Goal: Task Accomplishment & Management: Manage account settings

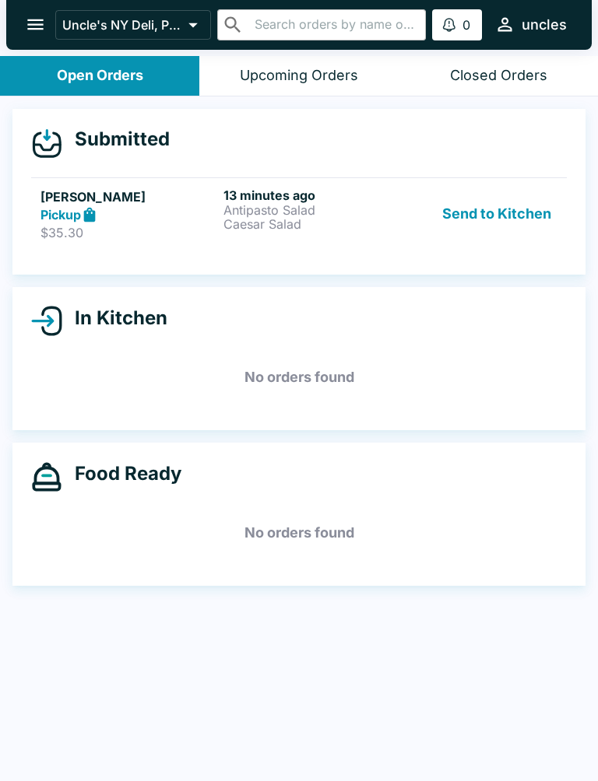
click at [364, 216] on p "Antipasto Salad" at bounding box center [311, 210] width 177 height 14
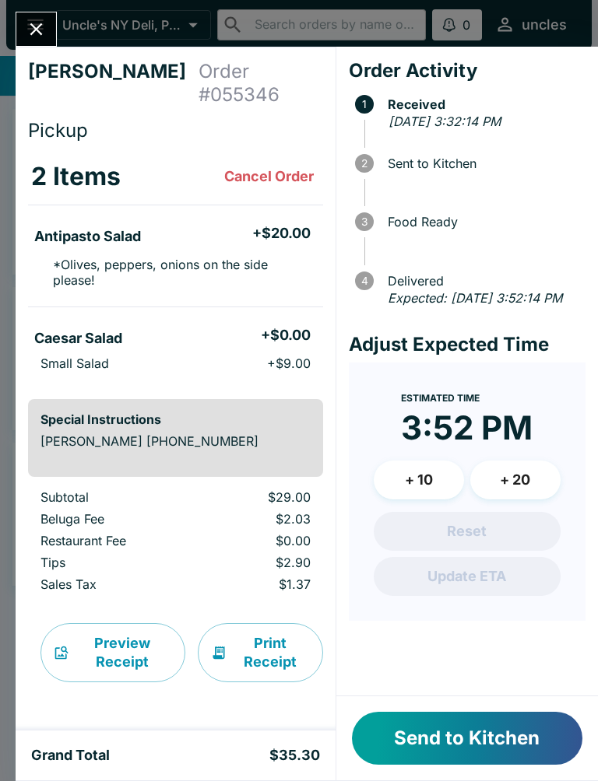
click at [501, 738] on button "Send to Kitchen" at bounding box center [467, 738] width 230 height 53
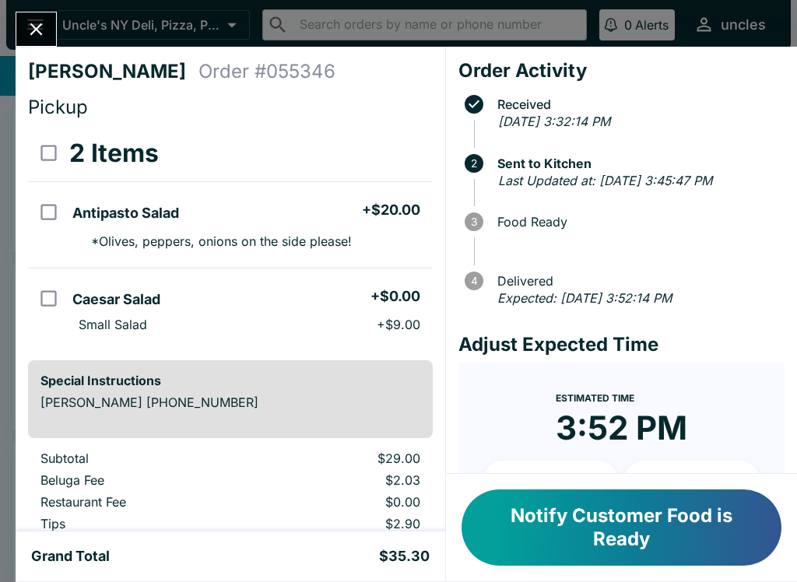
click at [32, 40] on icon "Close" at bounding box center [36, 29] width 21 height 21
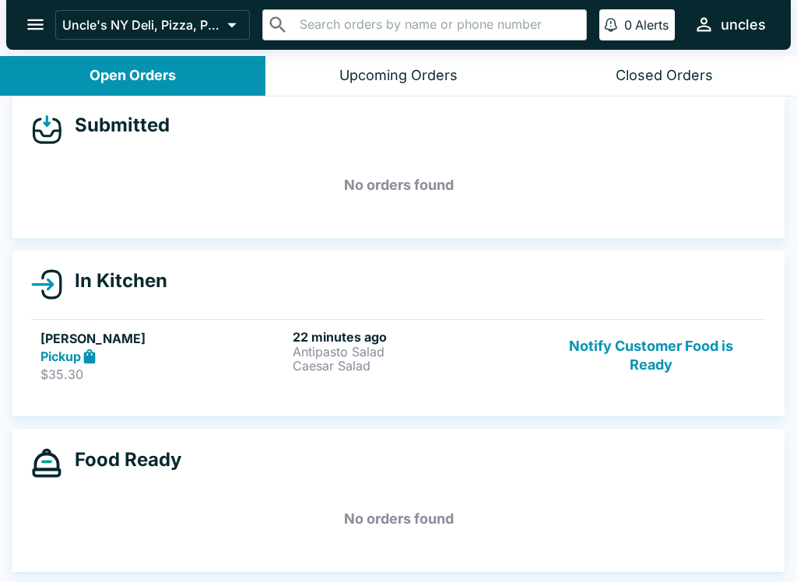
scroll to position [14, 0]
click at [459, 389] on link "[PERSON_NAME] Pickup $35.30 22 minutes ago Antipasto Salad Caesar Salad Notify …" at bounding box center [398, 355] width 735 height 73
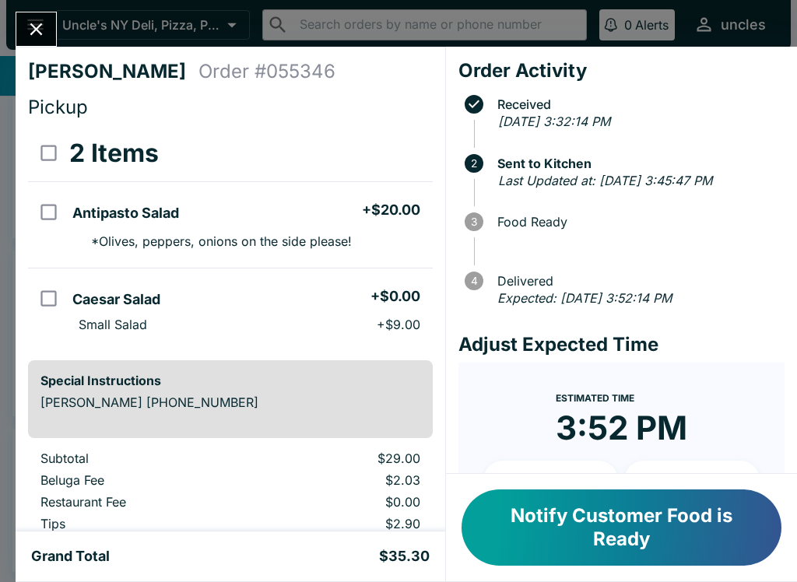
click at [597, 543] on button "Notify Customer Food is Ready" at bounding box center [622, 528] width 320 height 76
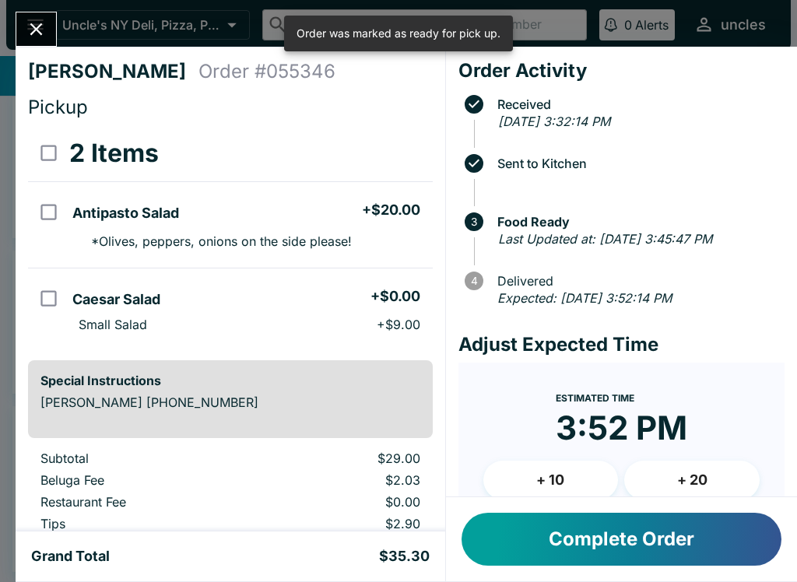
click at [597, 544] on button "Complete Order" at bounding box center [622, 539] width 320 height 53
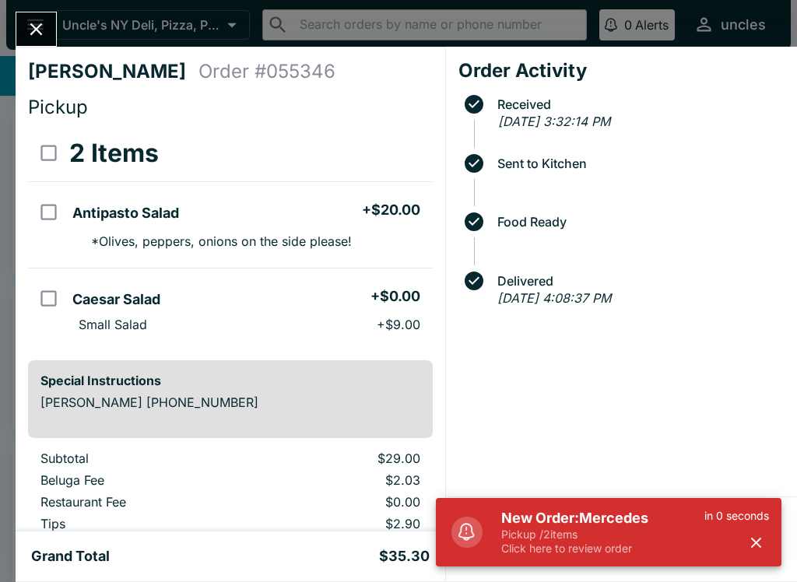
click at [536, 520] on h5 "New Order: Mercedes" at bounding box center [602, 518] width 203 height 19
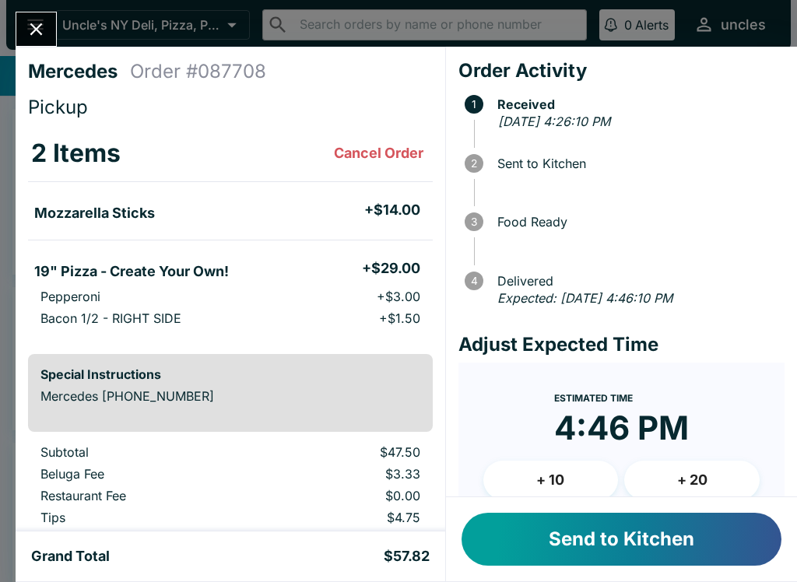
click at [553, 554] on button "Send to Kitchen" at bounding box center [622, 539] width 320 height 53
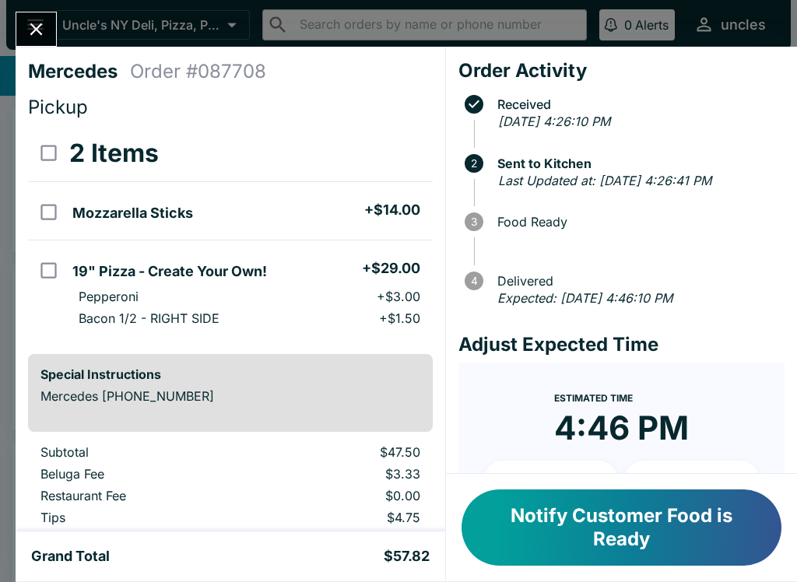
click at [597, 522] on button "Notify Customer Food is Ready" at bounding box center [622, 528] width 320 height 76
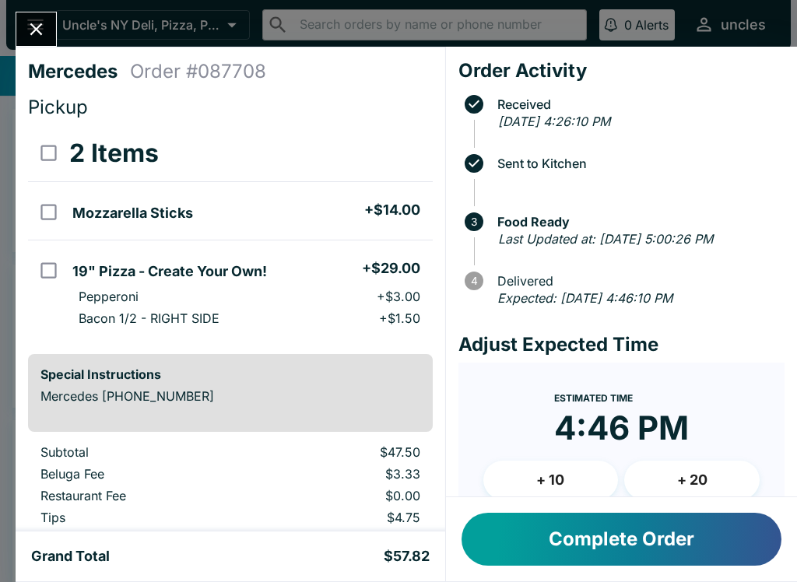
click at [586, 539] on button "Complete Order" at bounding box center [622, 539] width 320 height 53
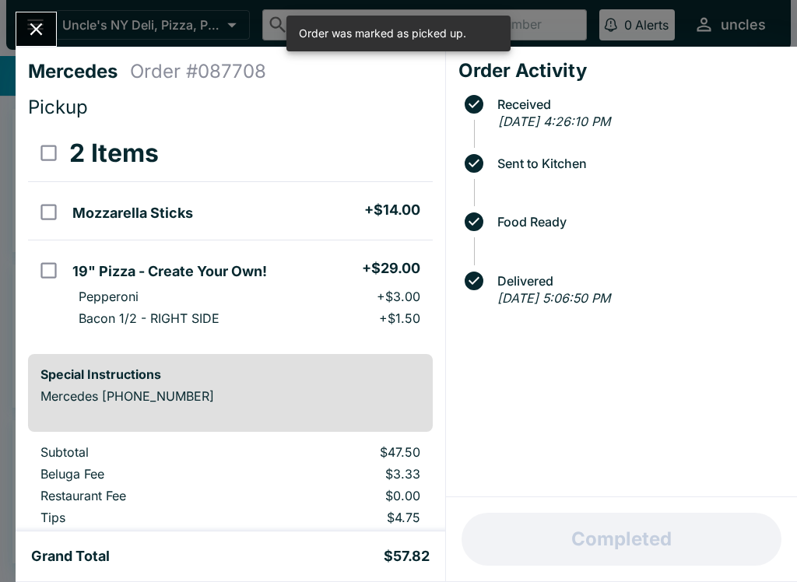
click at [43, 20] on icon "Close" at bounding box center [36, 29] width 21 height 21
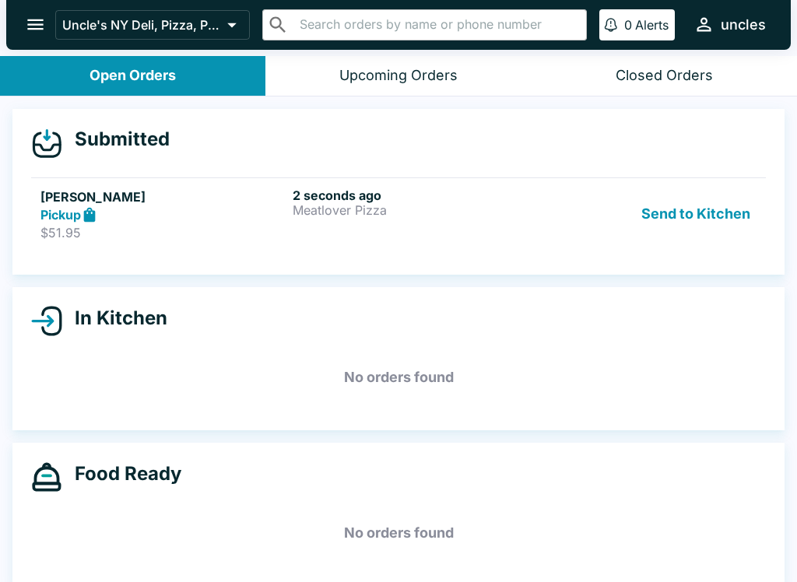
click at [297, 199] on h6 "2 seconds ago" at bounding box center [416, 196] width 246 height 16
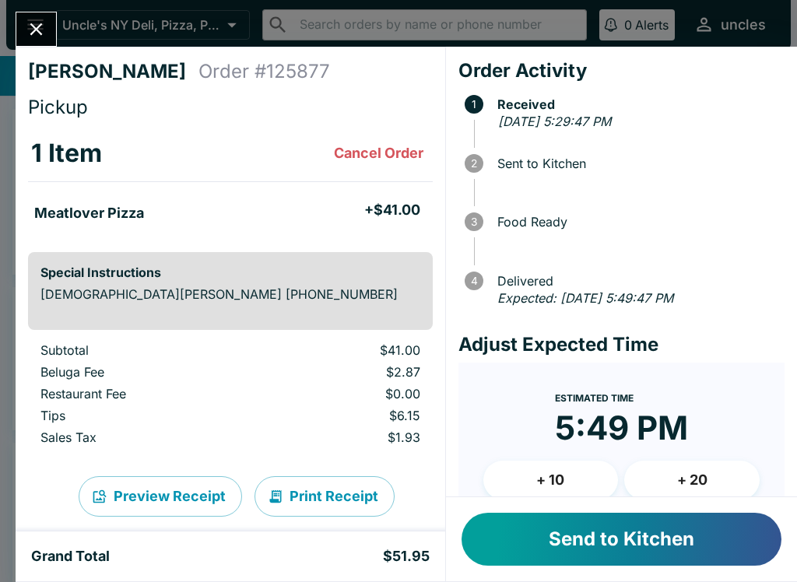
click at [597, 472] on button "+ 20" at bounding box center [691, 480] width 135 height 39
click at [562, 548] on button "Send to Kitchen" at bounding box center [622, 539] width 320 height 53
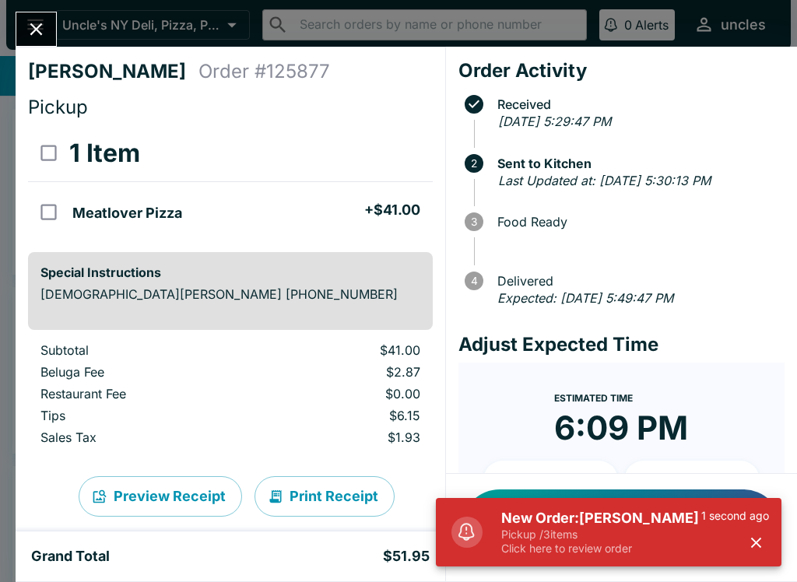
click at [536, 552] on p "Click here to review order" at bounding box center [601, 549] width 200 height 14
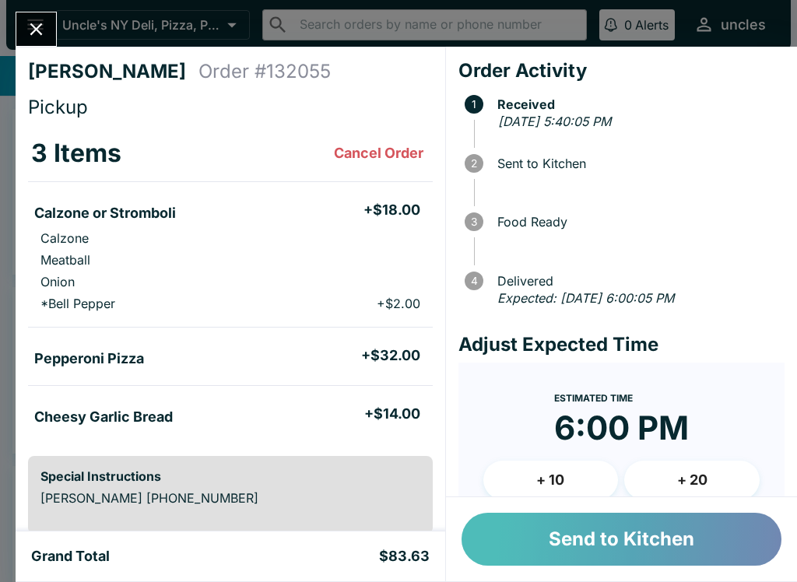
click at [580, 545] on button "Send to Kitchen" at bounding box center [622, 539] width 320 height 53
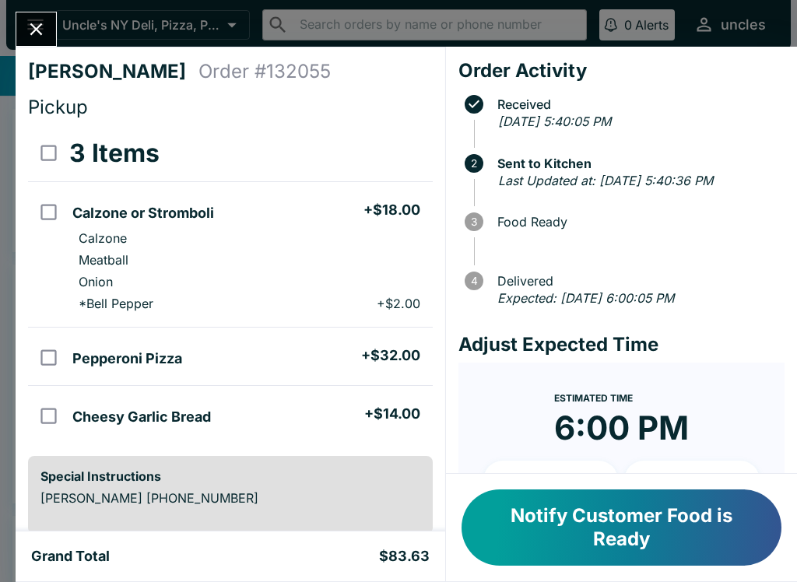
click at [40, 12] on button "Close" at bounding box center [36, 28] width 40 height 33
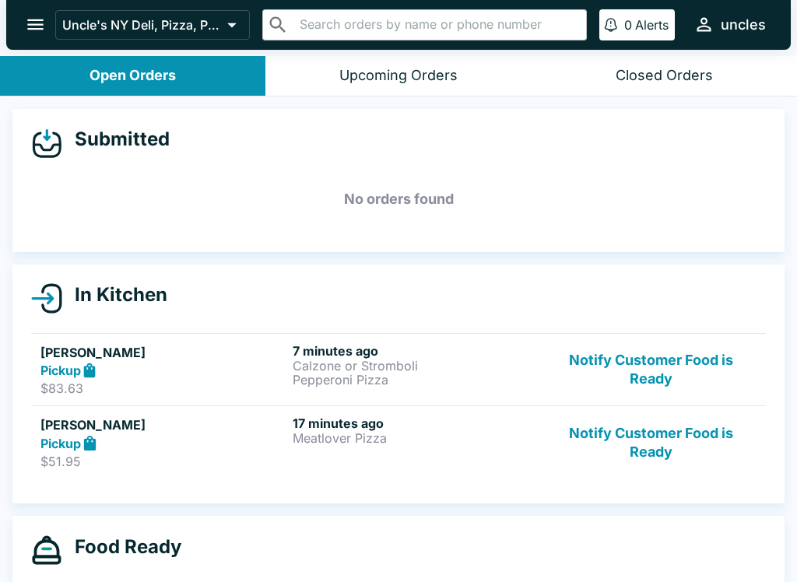
click at [351, 466] on div "17 minutes ago Meatlover Pizza" at bounding box center [416, 443] width 246 height 54
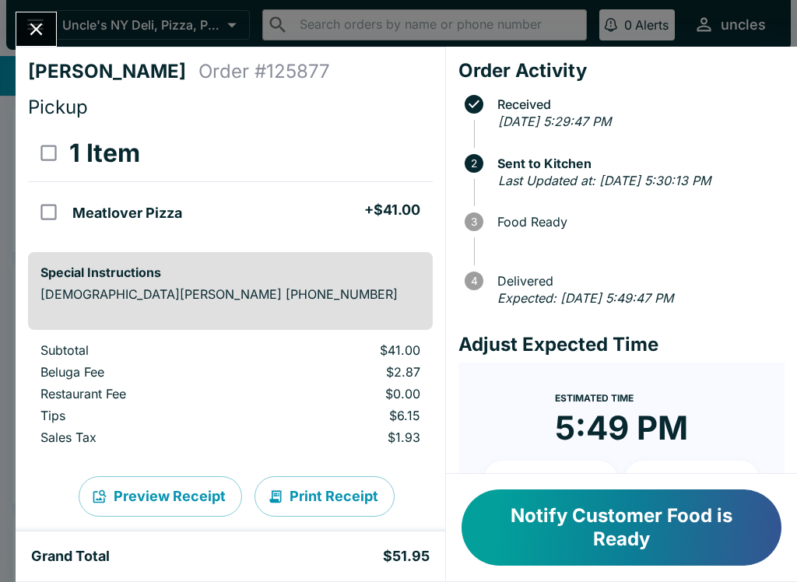
click at [30, 18] on button "Close" at bounding box center [36, 28] width 40 height 33
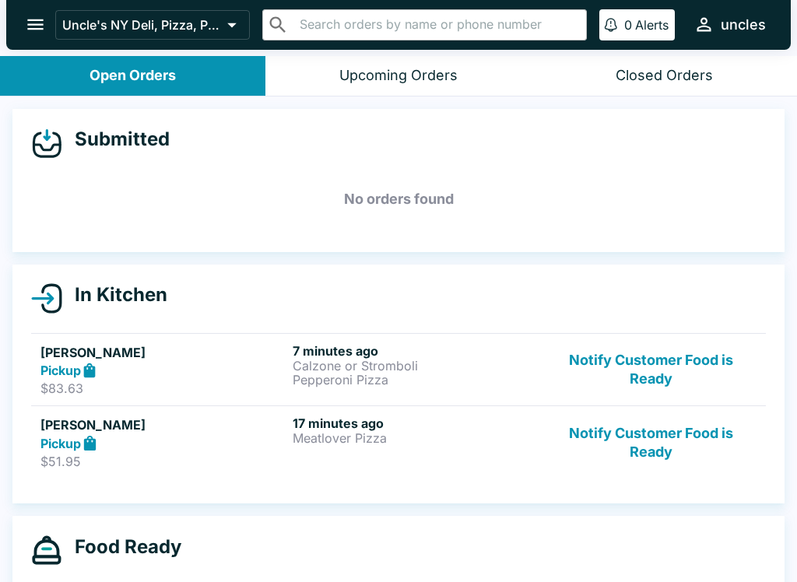
click at [202, 371] on div "Pickup" at bounding box center [163, 371] width 246 height 18
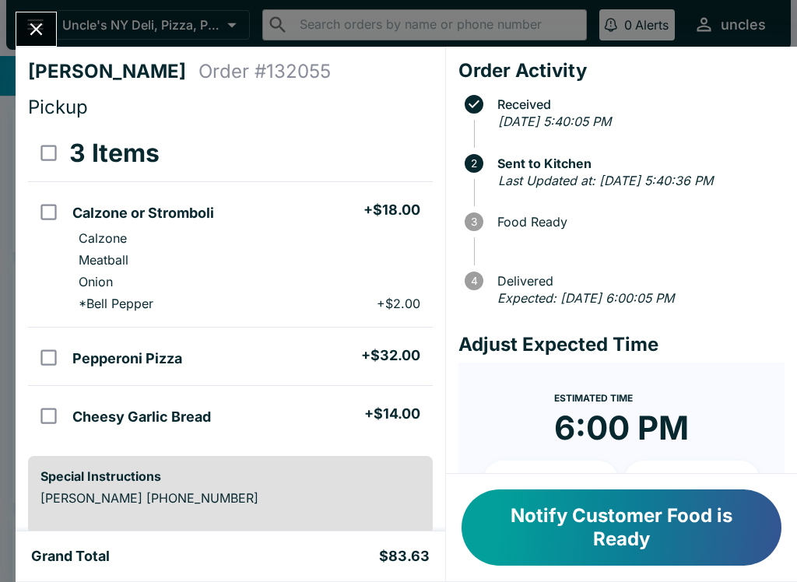
click at [54, 27] on button "Close" at bounding box center [36, 28] width 40 height 33
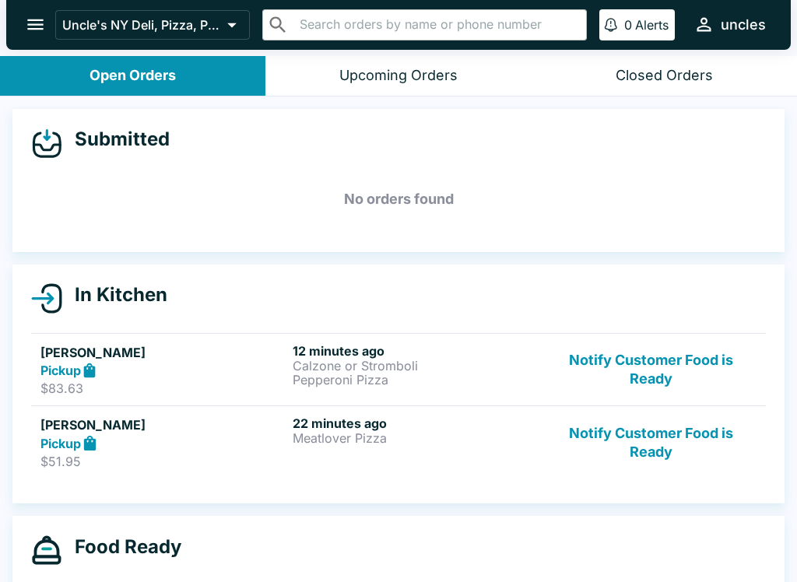
click at [223, 378] on div "Pickup" at bounding box center [163, 371] width 246 height 18
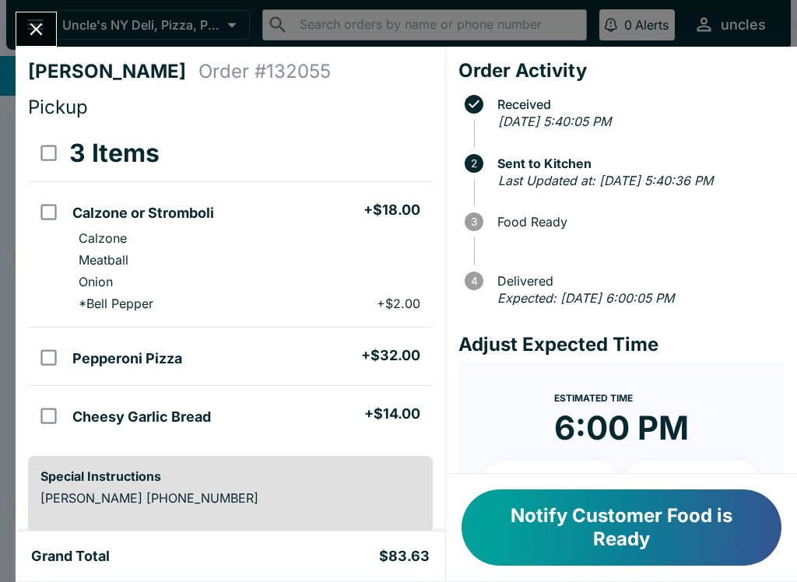
scroll to position [-1, 0]
click at [25, 16] on button "Close" at bounding box center [36, 28] width 40 height 33
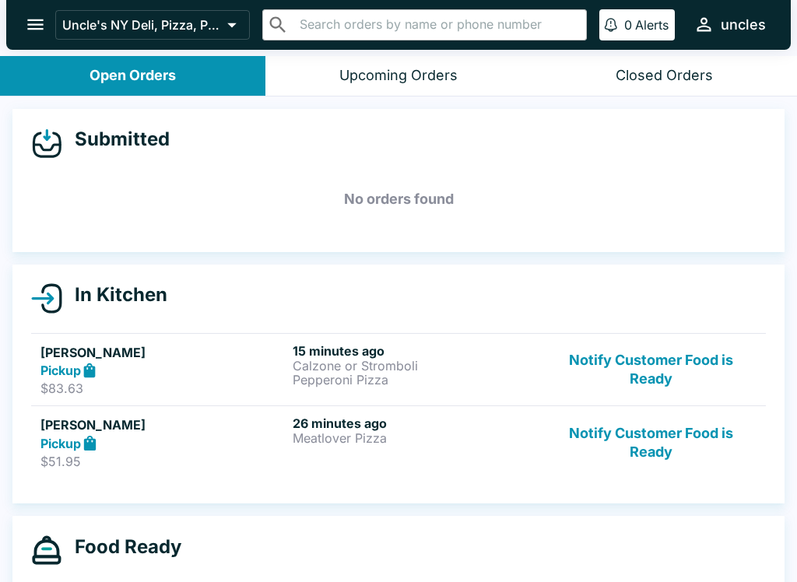
click at [234, 441] on div "Pickup" at bounding box center [163, 443] width 246 height 18
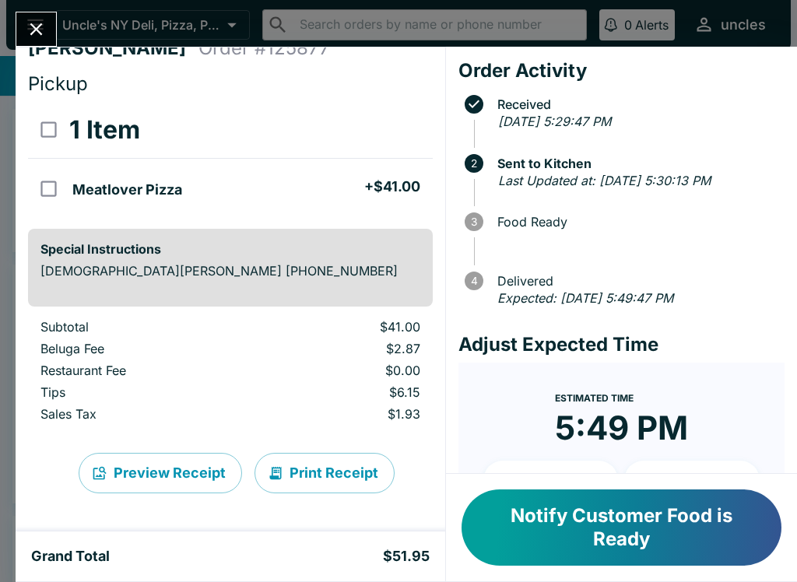
scroll to position [23, 0]
click at [39, 16] on button "Close" at bounding box center [36, 28] width 40 height 33
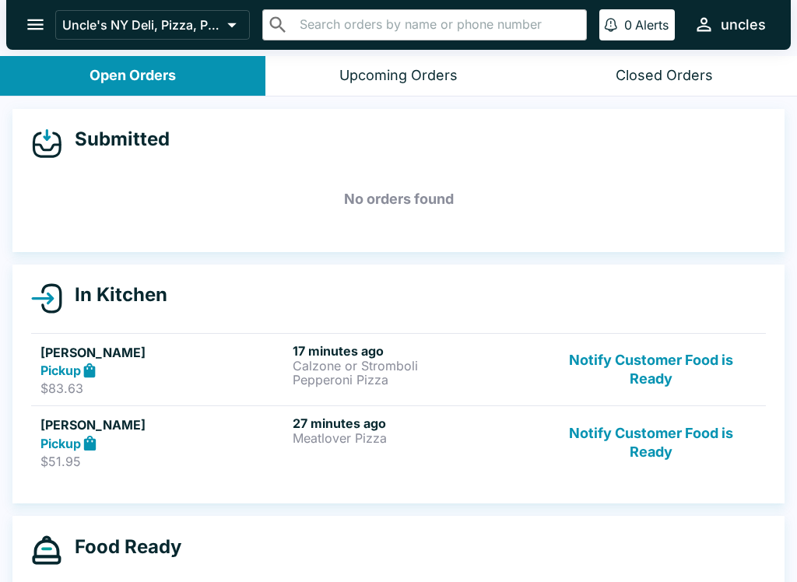
click at [177, 447] on div "Pickup" at bounding box center [163, 443] width 246 height 18
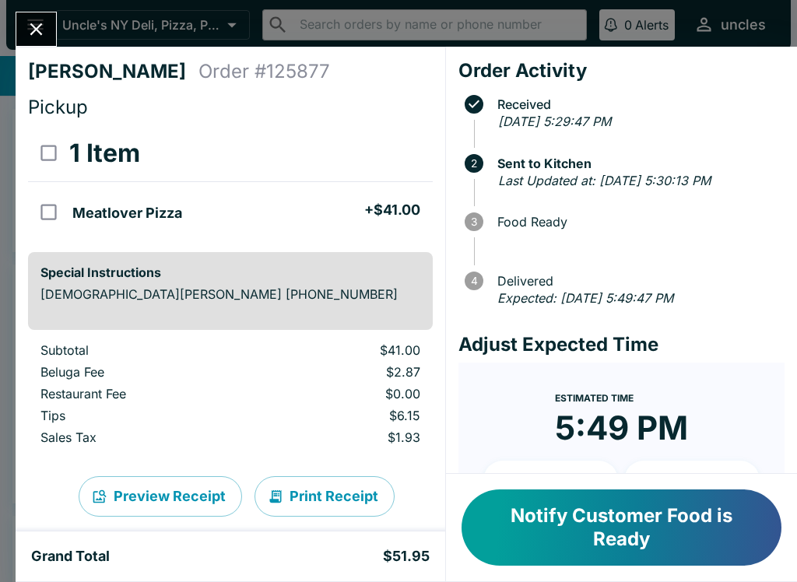
click at [597, 528] on button "Notify Customer Food is Ready" at bounding box center [622, 528] width 320 height 76
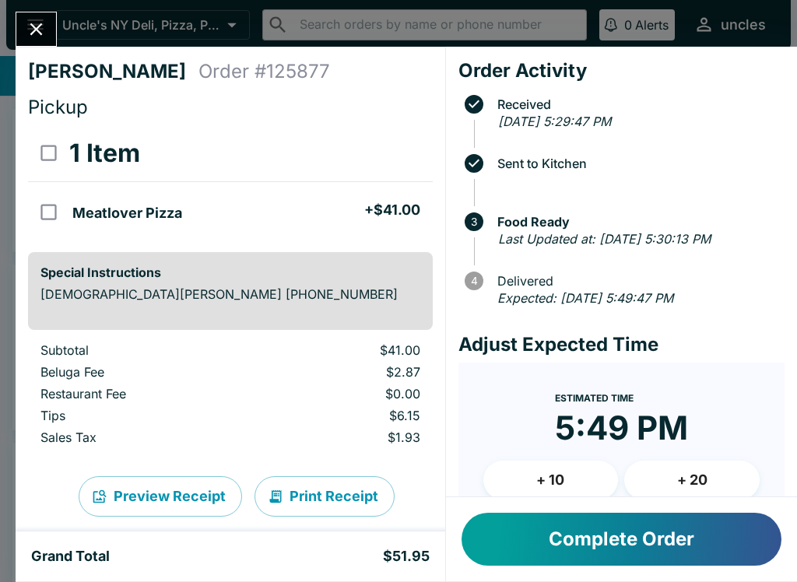
click at [597, 546] on button "Complete Order" at bounding box center [622, 539] width 320 height 53
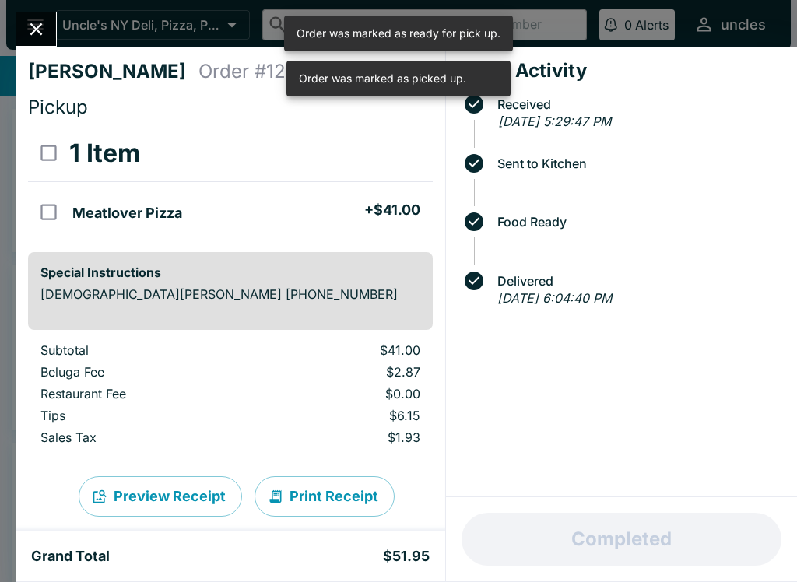
click at [47, 23] on icon "Close" at bounding box center [36, 29] width 21 height 21
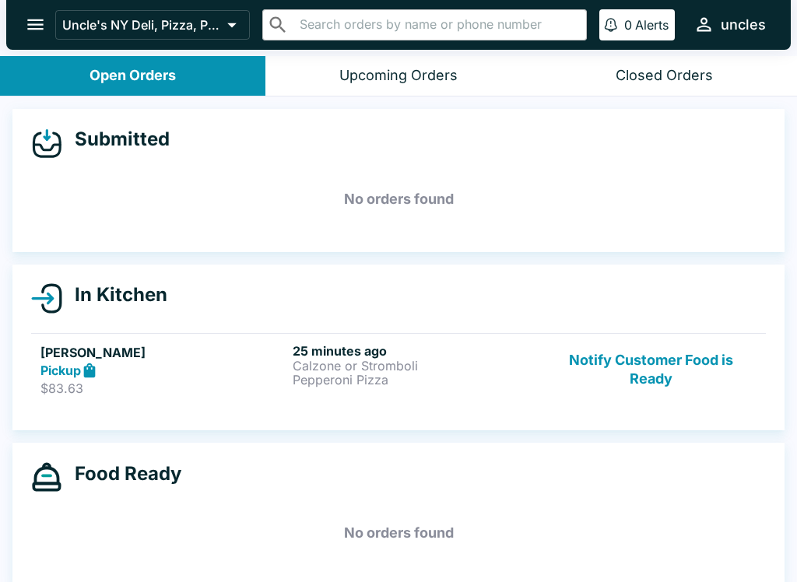
click at [239, 364] on div "Pickup" at bounding box center [163, 371] width 246 height 18
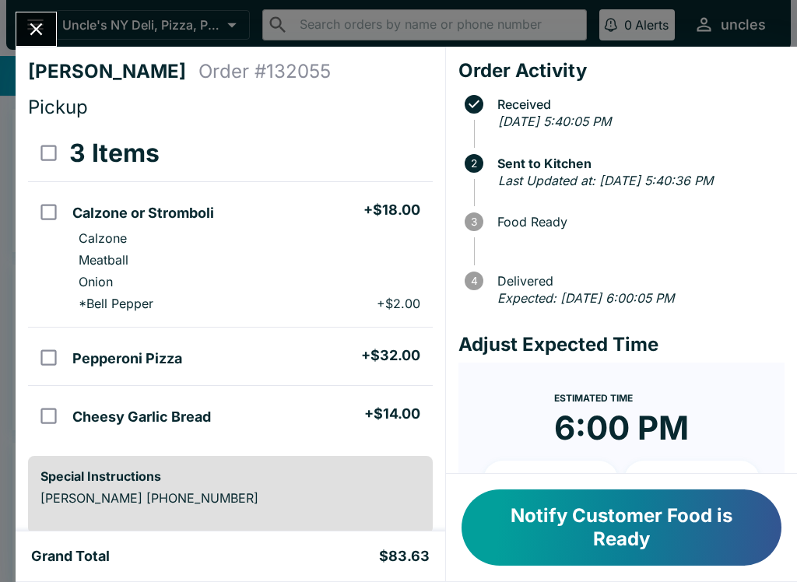
click at [592, 521] on button "Notify Customer Food is Ready" at bounding box center [622, 528] width 320 height 76
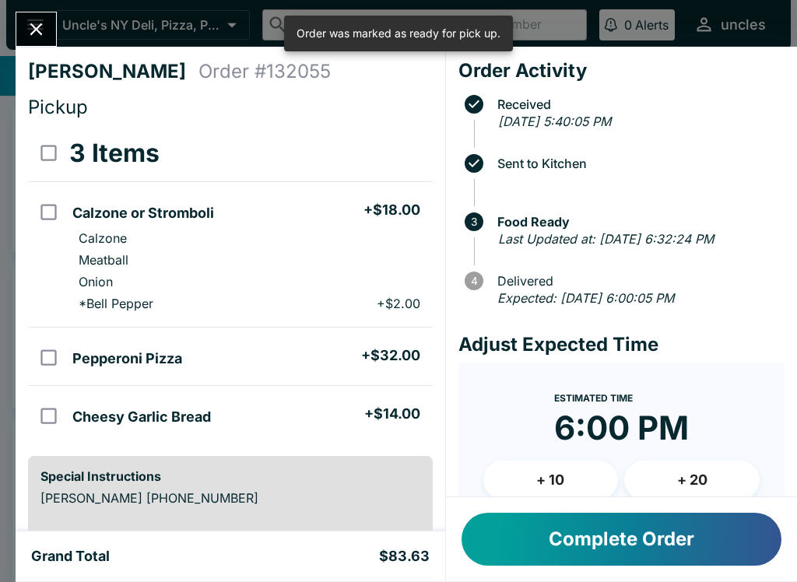
click at [574, 548] on button "Complete Order" at bounding box center [622, 539] width 320 height 53
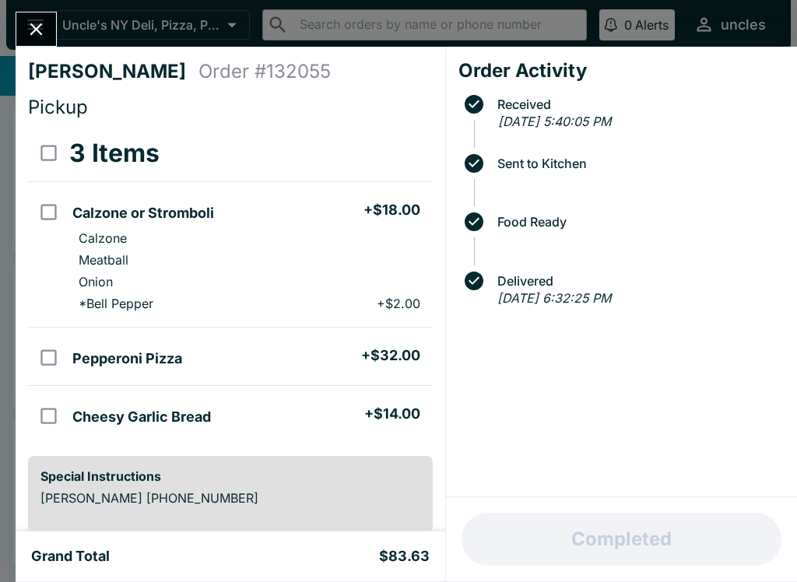
click at [47, 29] on icon "Close" at bounding box center [36, 29] width 21 height 21
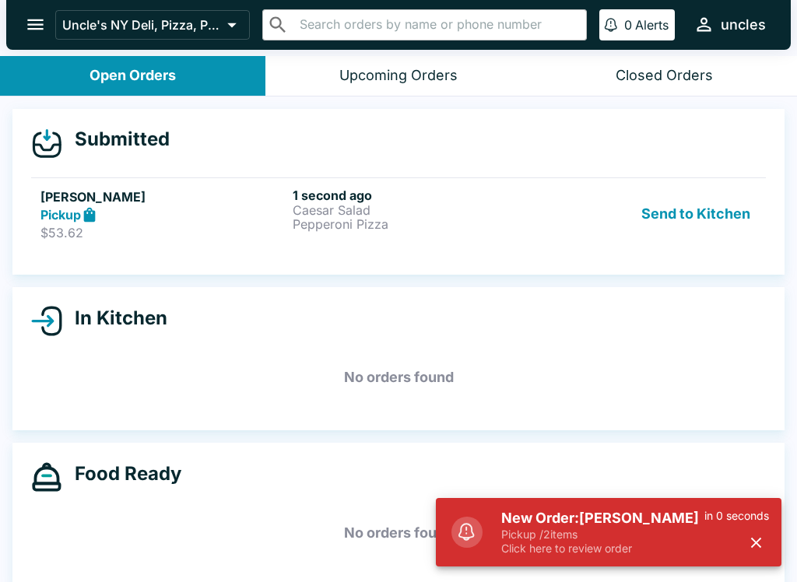
click at [294, 199] on h6 "1 second ago" at bounding box center [416, 196] width 246 height 16
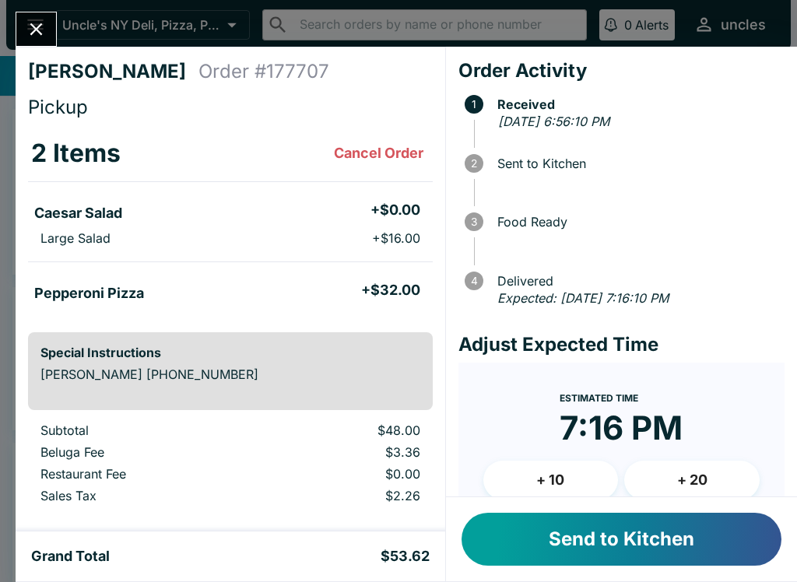
click at [555, 537] on button "Send to Kitchen" at bounding box center [622, 539] width 320 height 53
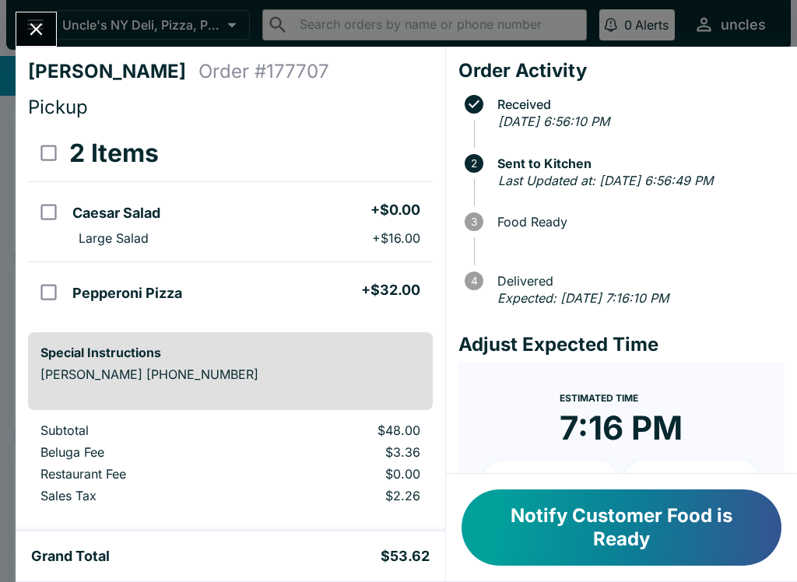
click at [42, 19] on icon "Close" at bounding box center [36, 29] width 21 height 21
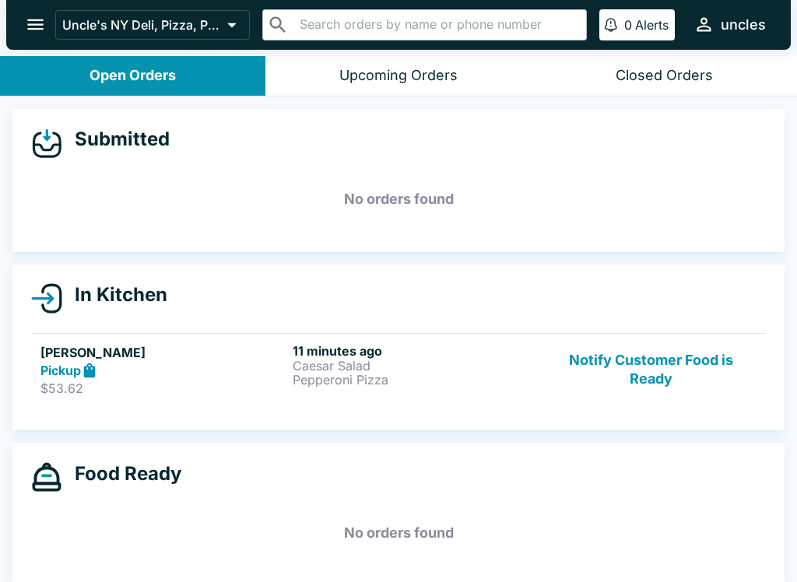
click at [177, 360] on h5 "[PERSON_NAME]" at bounding box center [163, 352] width 246 height 19
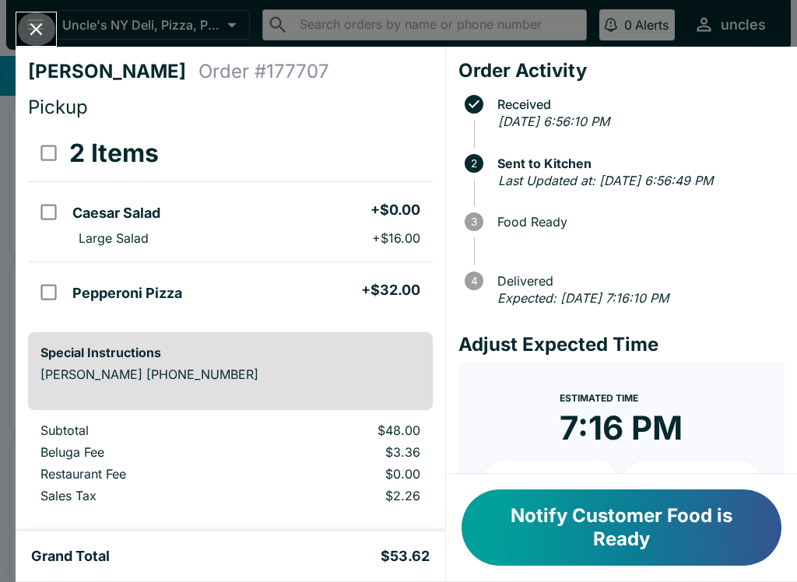
click at [30, 29] on icon "Close" at bounding box center [36, 29] width 21 height 21
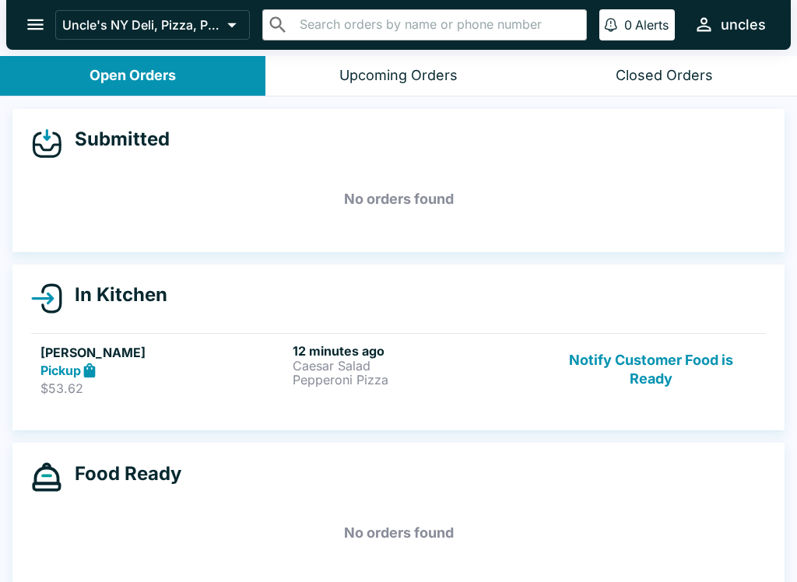
click at [475, 362] on p "Caesar Salad" at bounding box center [416, 366] width 246 height 14
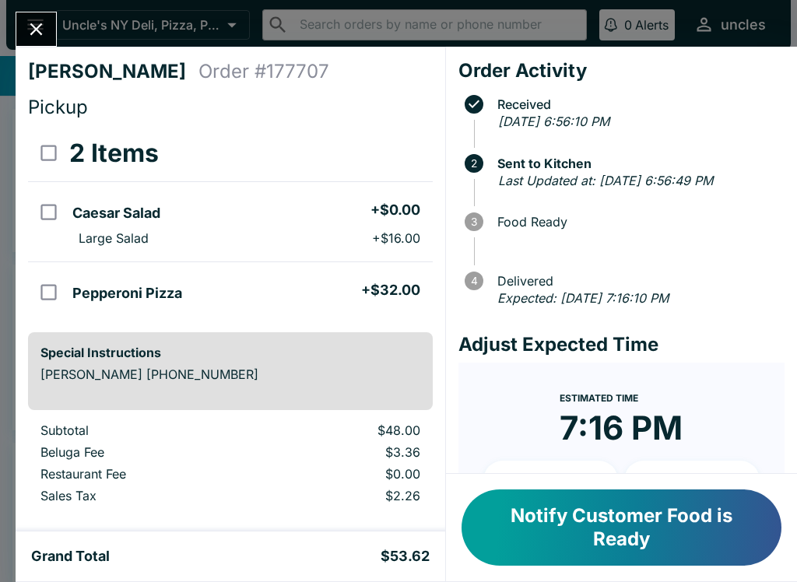
click at [597, 545] on button "Notify Customer Food is Ready" at bounding box center [622, 528] width 320 height 76
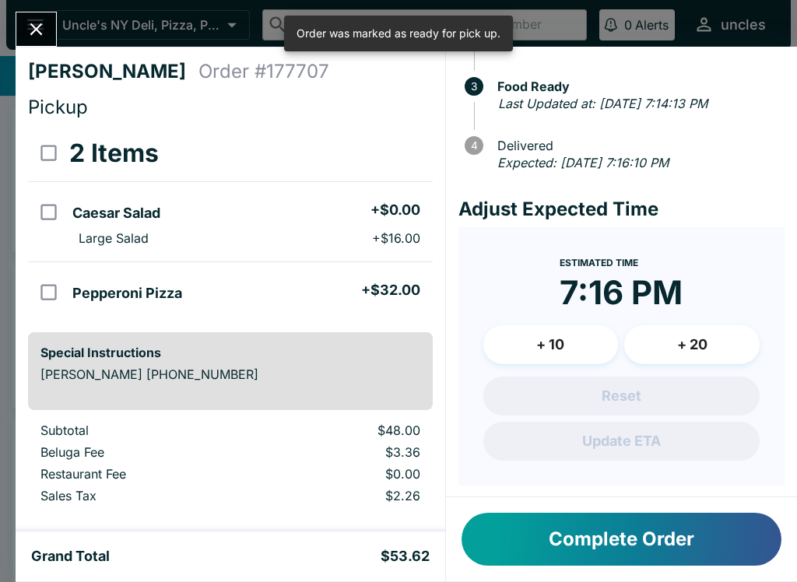
scroll to position [135, 0]
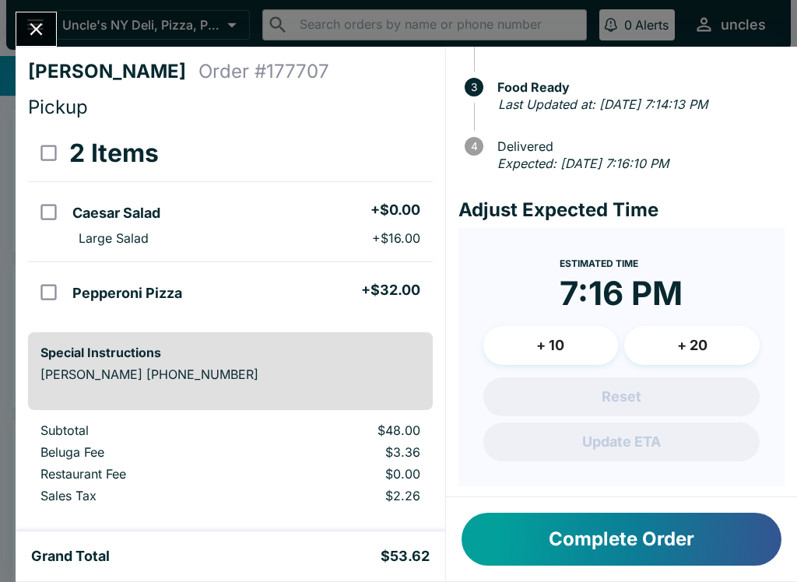
click at [44, 40] on icon "Close" at bounding box center [36, 29] width 21 height 21
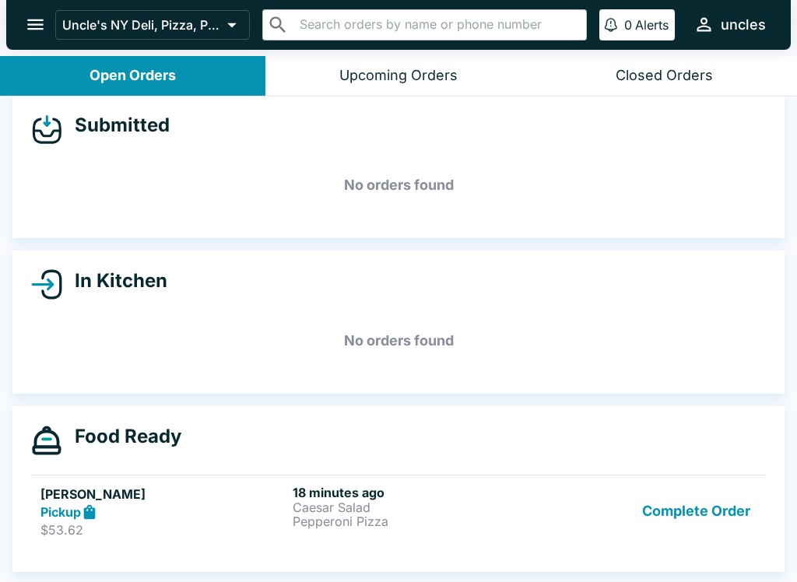
scroll to position [14, 0]
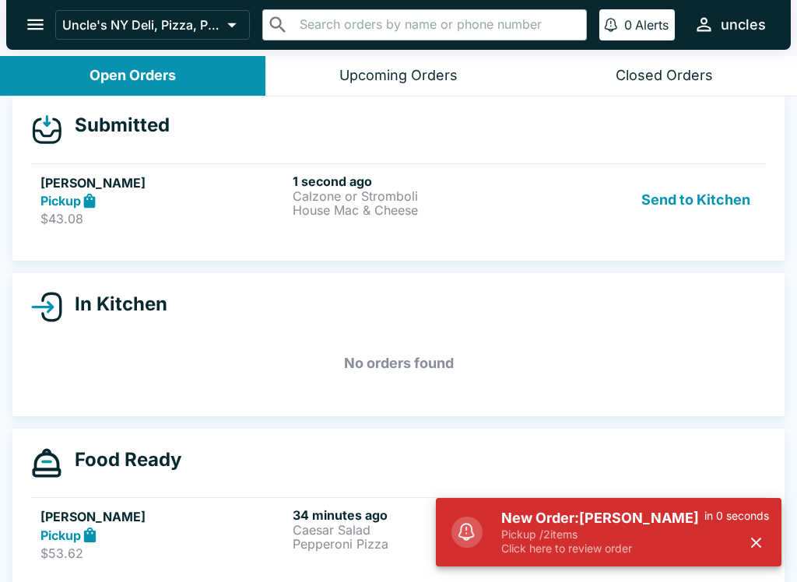
click at [525, 519] on h5 "New Order: [PERSON_NAME]" at bounding box center [602, 518] width 203 height 19
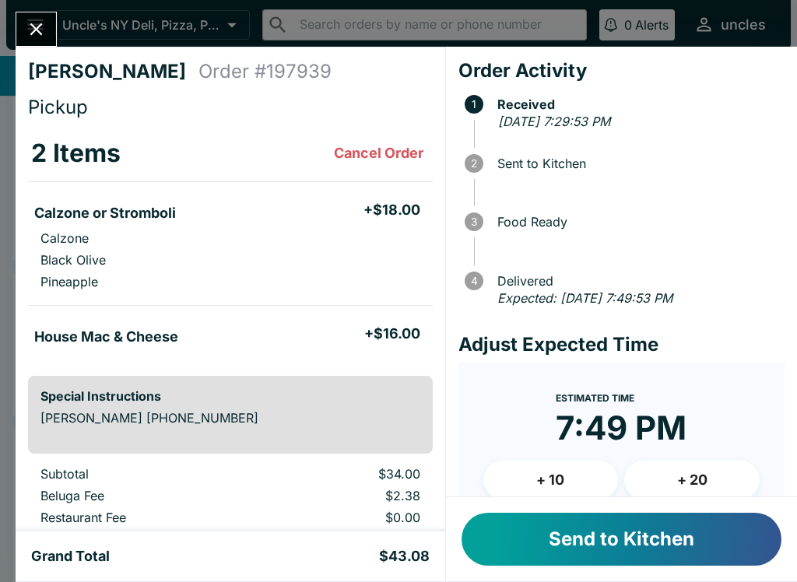
click at [569, 554] on button "Send to Kitchen" at bounding box center [622, 539] width 320 height 53
